Goal: Task Accomplishment & Management: Use online tool/utility

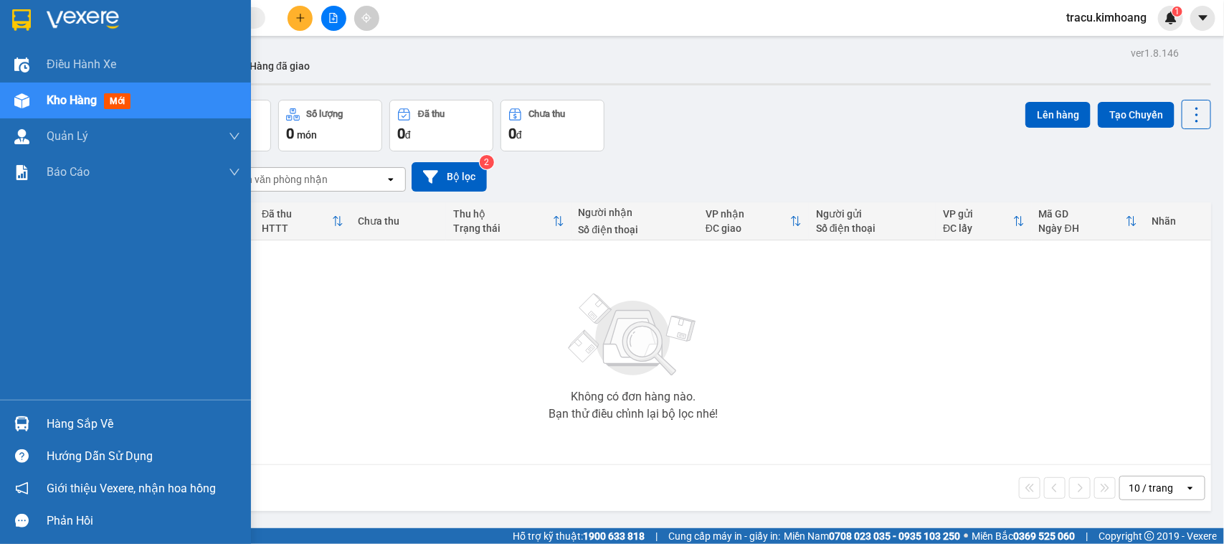
click at [67, 424] on div "Không có đơn hàng nào. Bạn thử điều chỉnh lại bộ lọc nhé!" at bounding box center [633, 352] width 1141 height 215
click at [75, 420] on div "Hàng sắp về" at bounding box center [144, 424] width 194 height 22
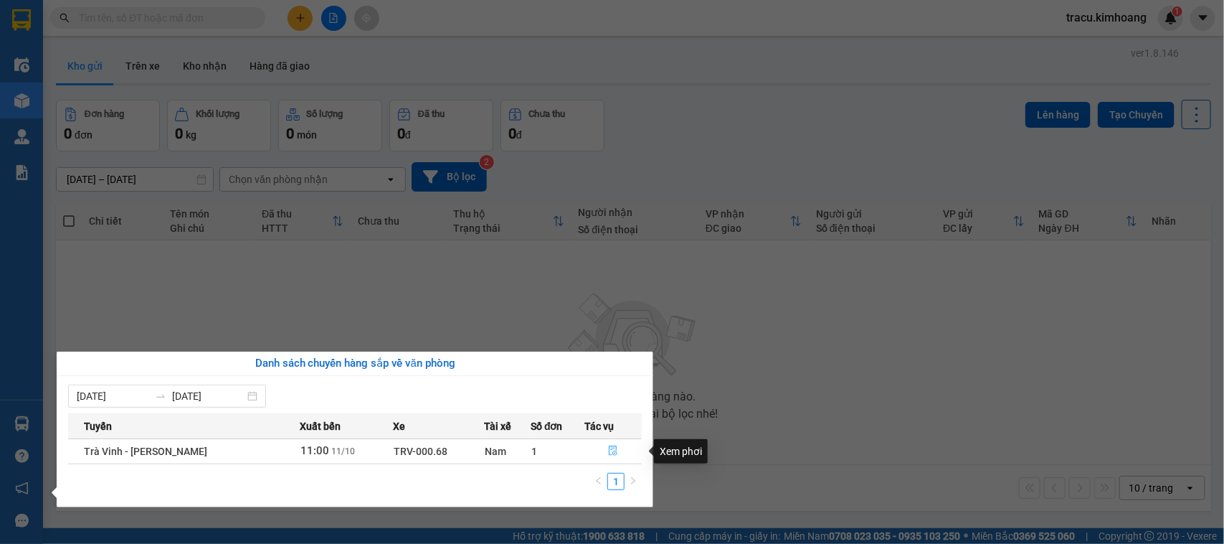
click at [611, 452] on icon "file-done" at bounding box center [613, 450] width 10 height 10
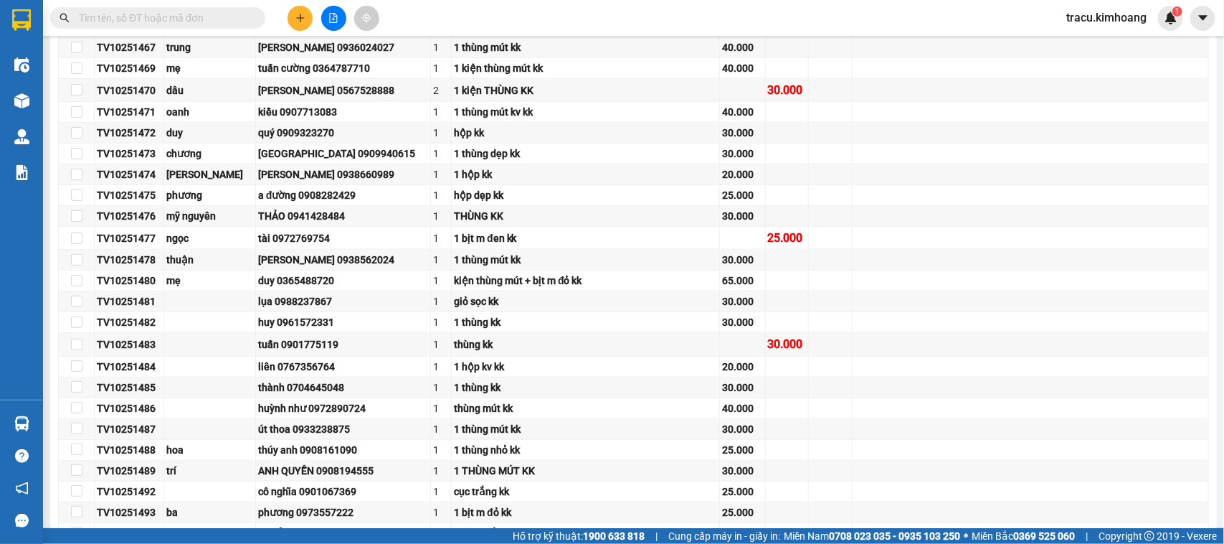
scroll to position [1060, 0]
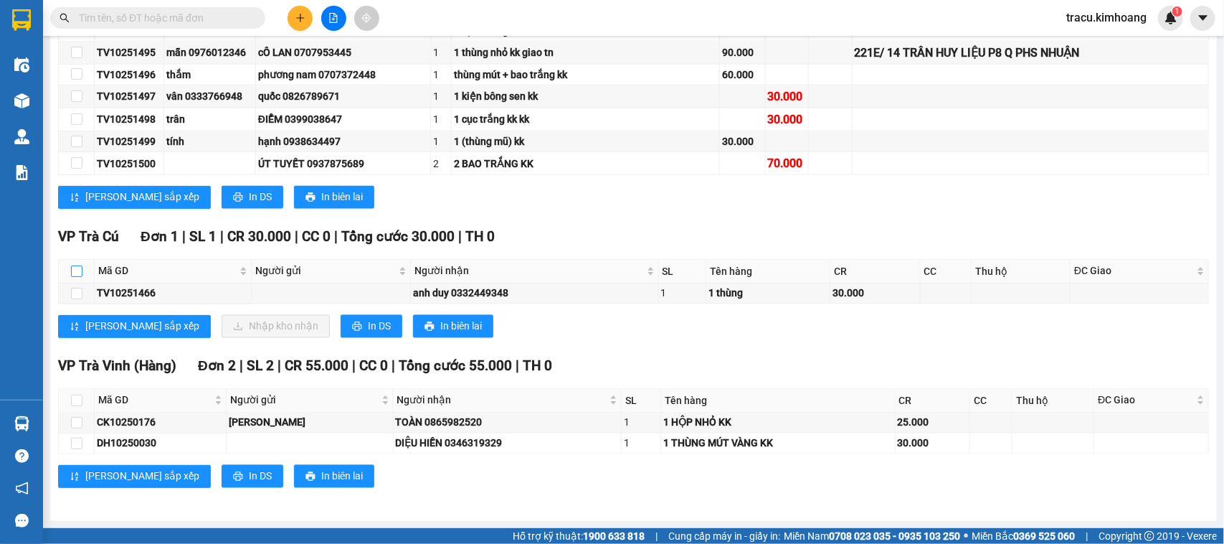
click at [76, 273] on input "checkbox" at bounding box center [76, 270] width 11 height 11
checkbox input "true"
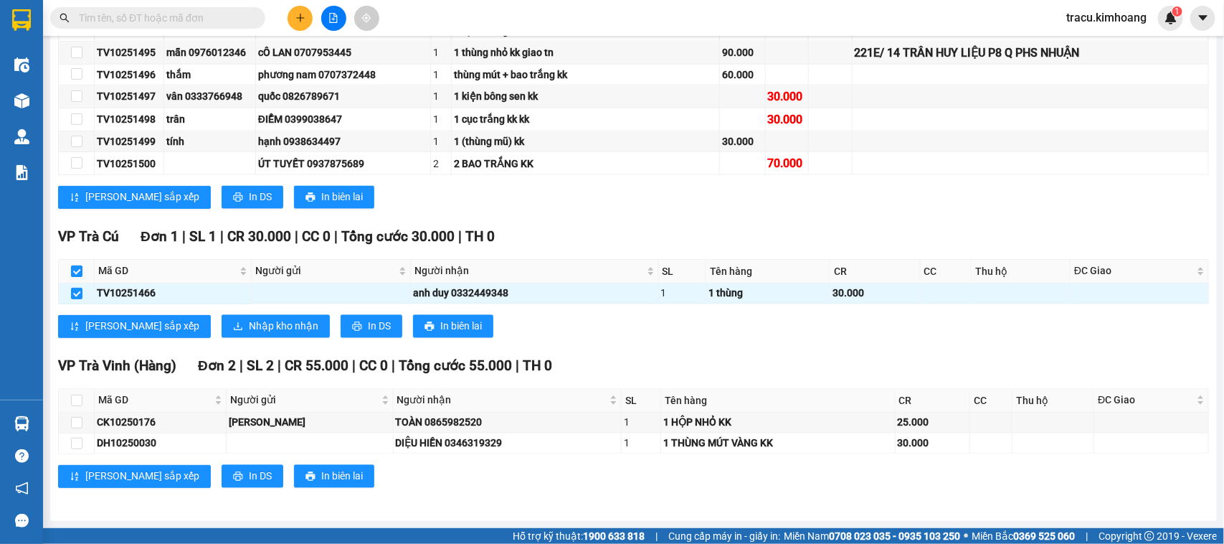
checkbox input "true"
click at [249, 325] on span "Nhập kho nhận" at bounding box center [284, 326] width 70 height 16
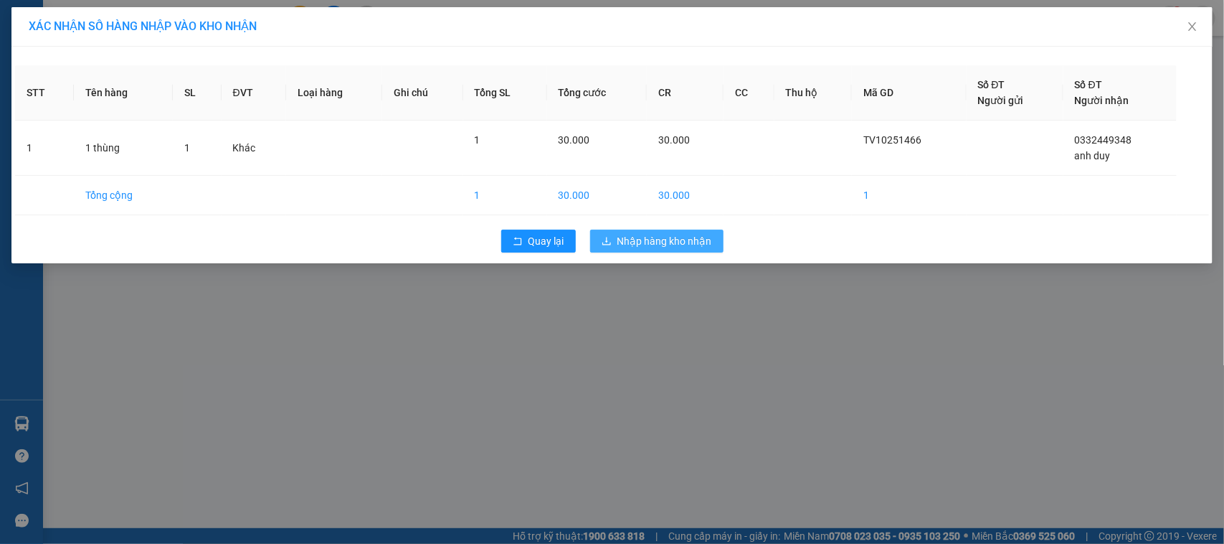
click at [640, 232] on button "Nhập hàng kho nhận" at bounding box center [656, 240] width 133 height 23
